Goal: Task Accomplishment & Management: Use online tool/utility

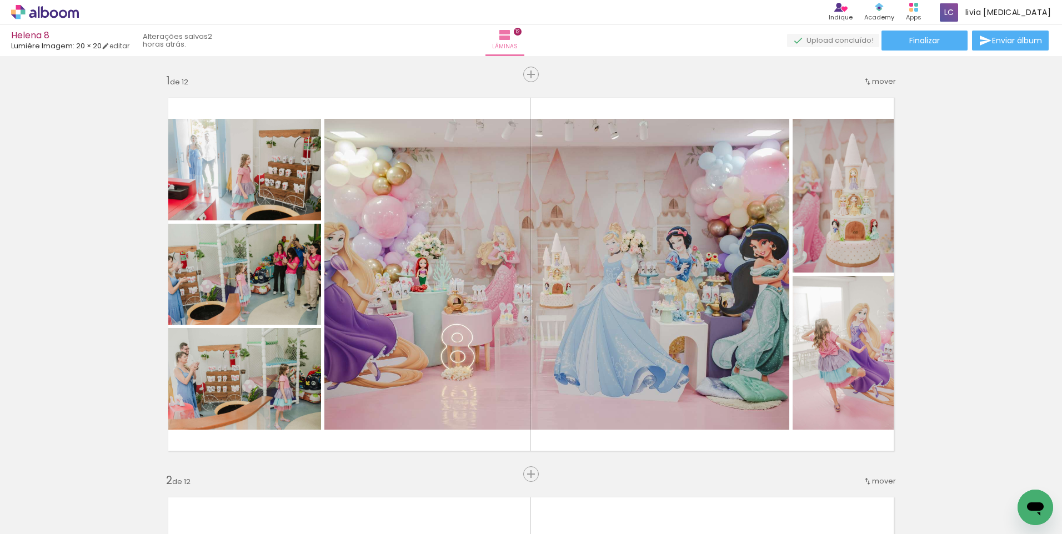
scroll to position [0, 3326]
